Goal: Task Accomplishment & Management: Use online tool/utility

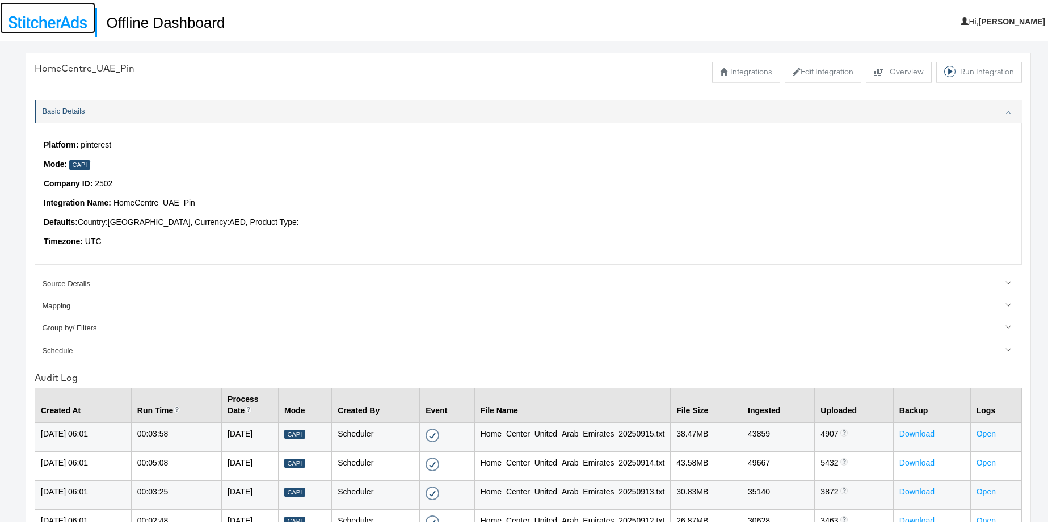
click at [77, 24] on img at bounding box center [48, 20] width 78 height 12
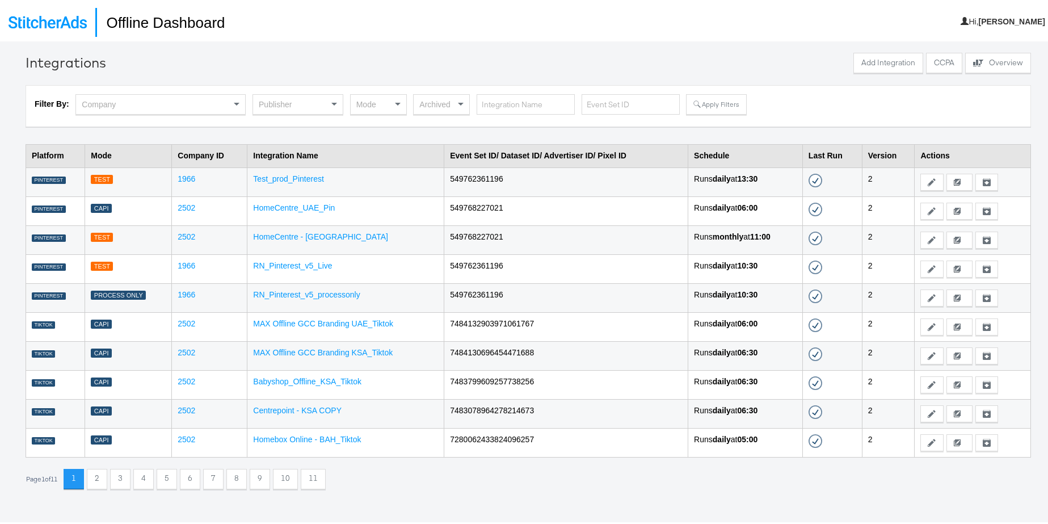
click at [290, 101] on div "Publisher" at bounding box center [298, 101] width 90 height 19
click at [729, 107] on button "Apply Filters" at bounding box center [716, 102] width 60 height 20
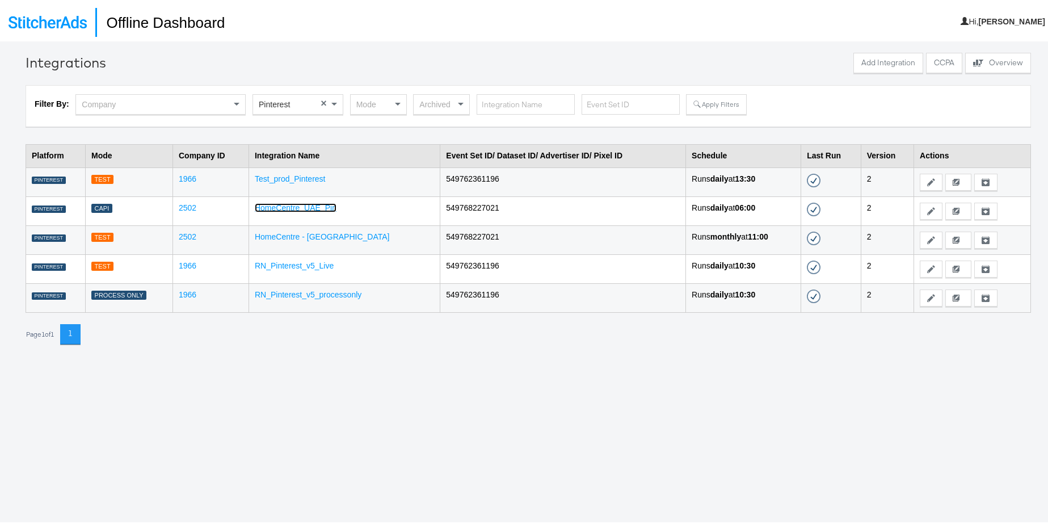
click at [319, 209] on link "HomeCentre_UAE_Pin" at bounding box center [296, 205] width 82 height 9
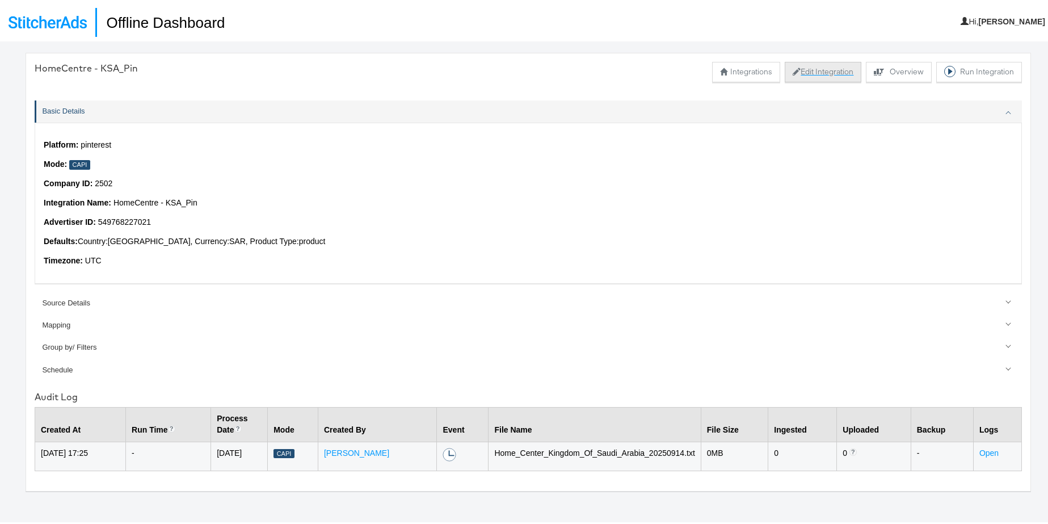
click at [809, 70] on button "Edit Integration" at bounding box center [823, 70] width 77 height 20
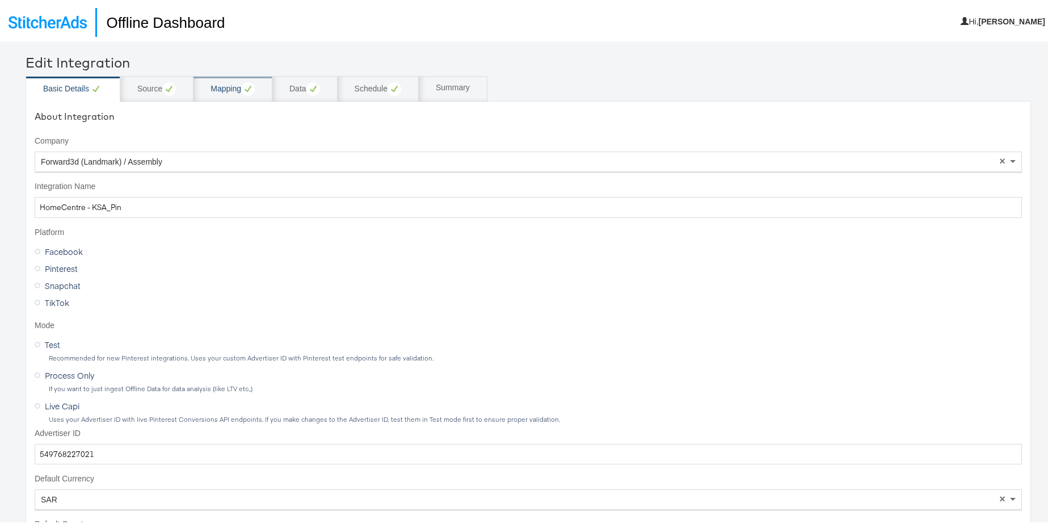
click at [243, 88] on circle at bounding box center [248, 87] width 14 height 14
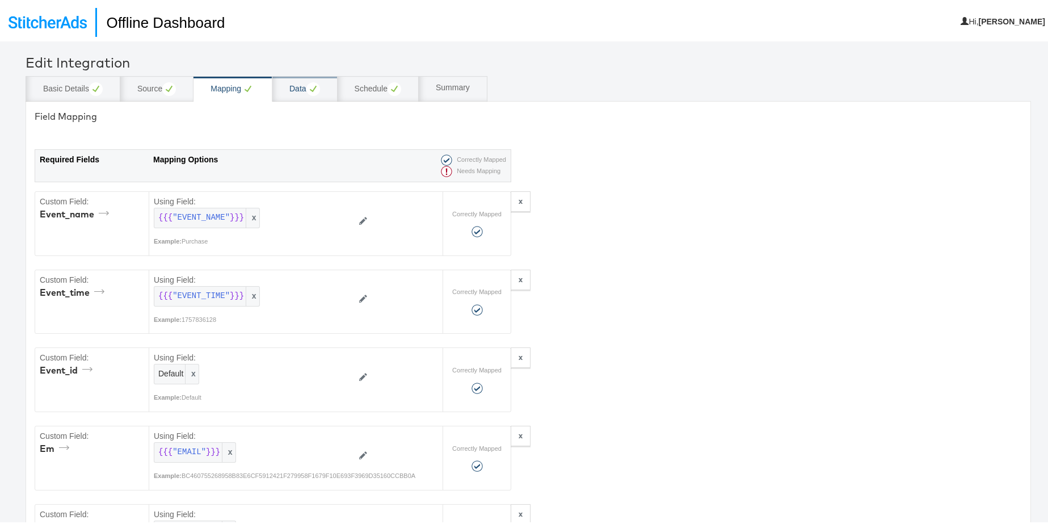
click at [310, 87] on circle at bounding box center [313, 87] width 14 height 14
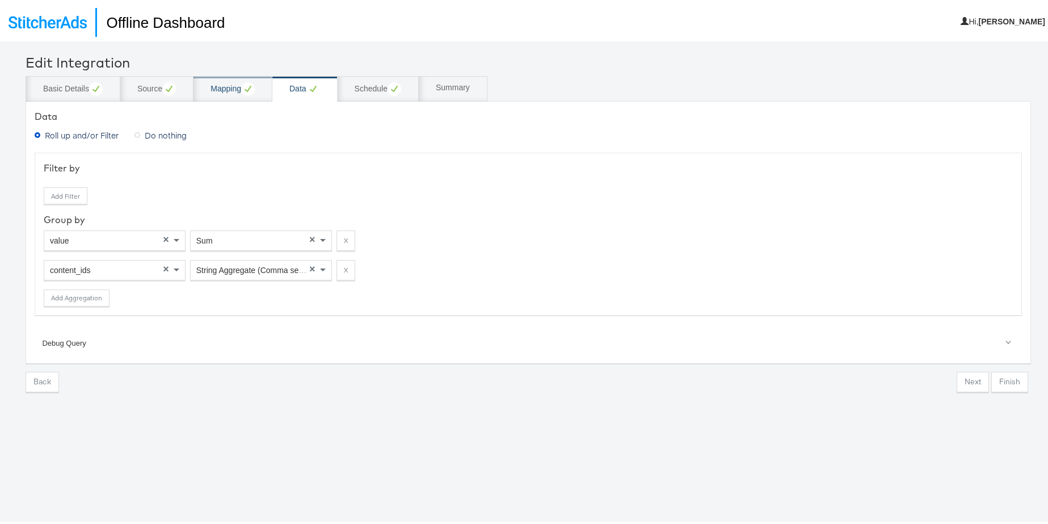
click at [205, 93] on div "Mapping" at bounding box center [233, 87] width 79 height 26
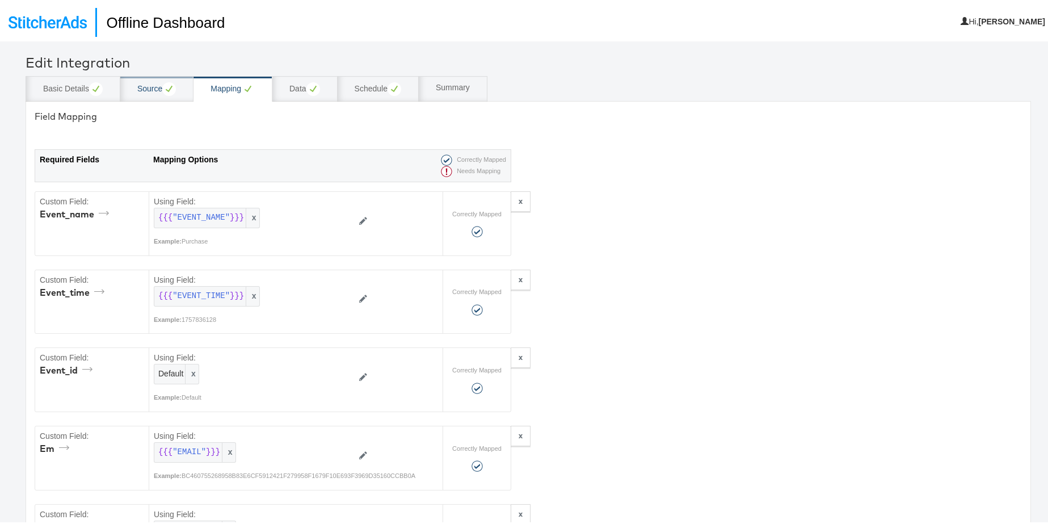
click at [148, 91] on div "Source" at bounding box center [156, 87] width 39 height 14
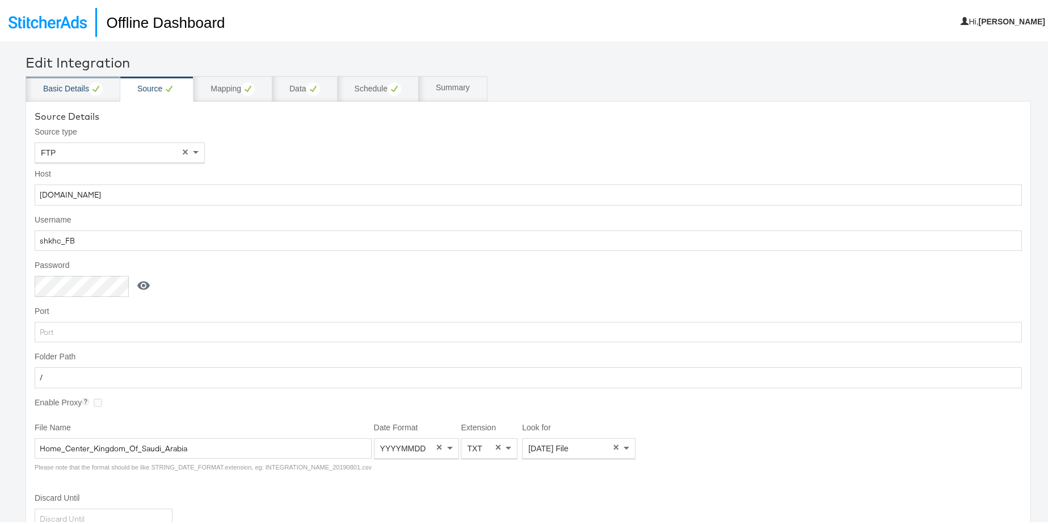
click at [50, 92] on div "Basic Details" at bounding box center [73, 87] width 60 height 14
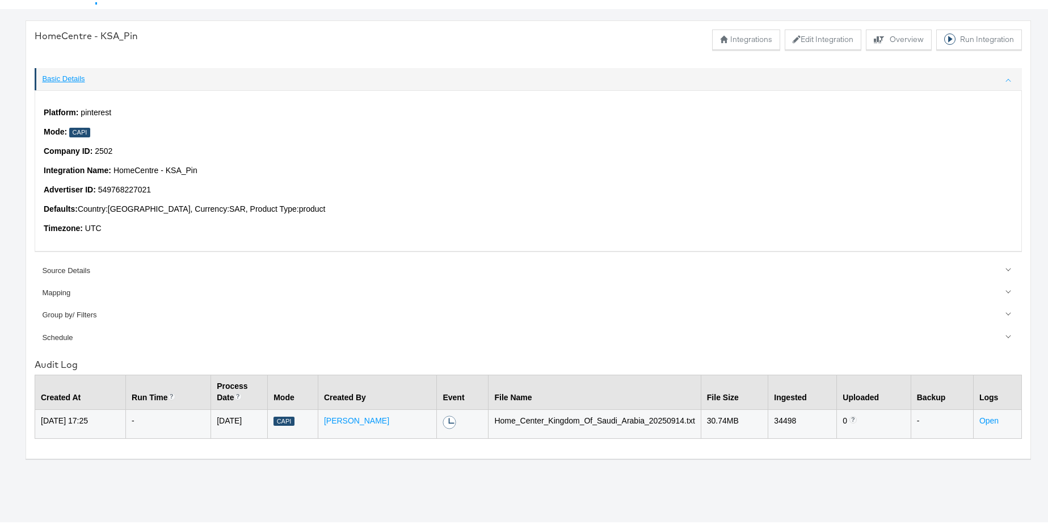
scroll to position [39, 0]
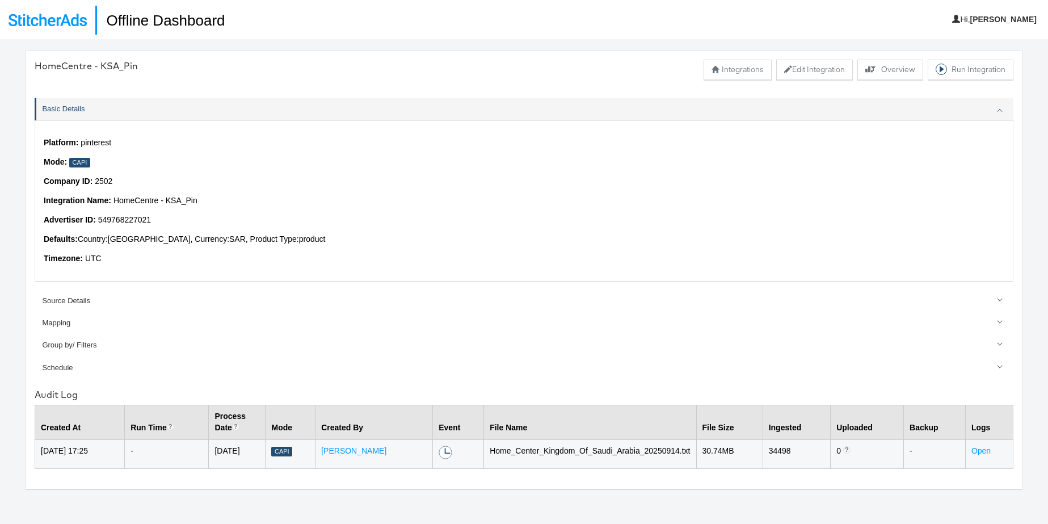
scroll to position [39, 0]
